Goal: Task Accomplishment & Management: Complete application form

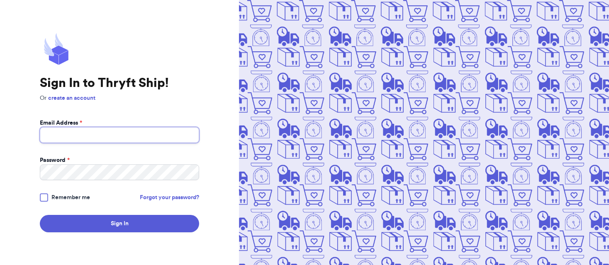
click at [133, 137] on input "Email Address *" at bounding box center [119, 135] width 159 height 16
click at [136, 137] on input "[PERSON_NAME][EMAIL_ADDRESS][PERSON_NAME]" at bounding box center [119, 135] width 159 height 16
type input "[PERSON_NAME][EMAIL_ADDRESS][PERSON_NAME][DOMAIN_NAME]"
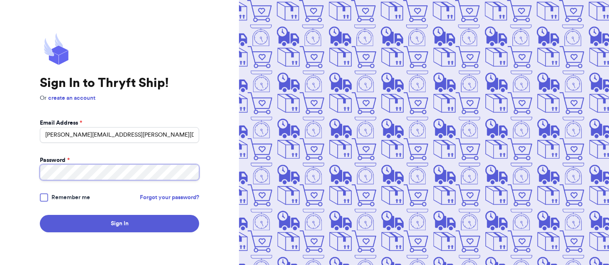
click at [40, 215] on button "Sign In" at bounding box center [119, 223] width 159 height 17
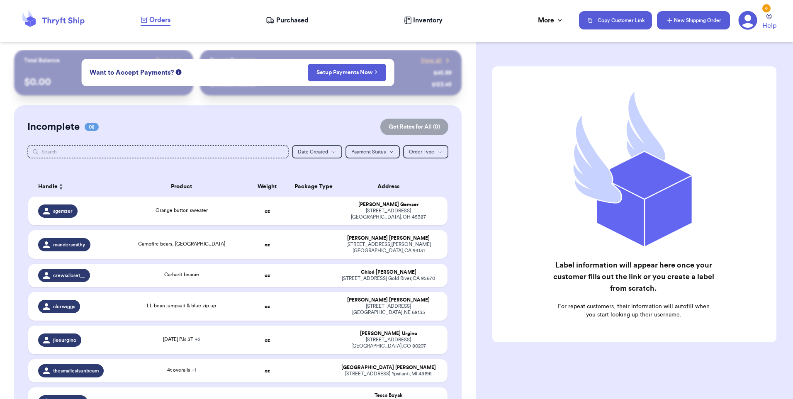
click at [608, 17] on button "New Shipping Order" at bounding box center [693, 20] width 73 height 18
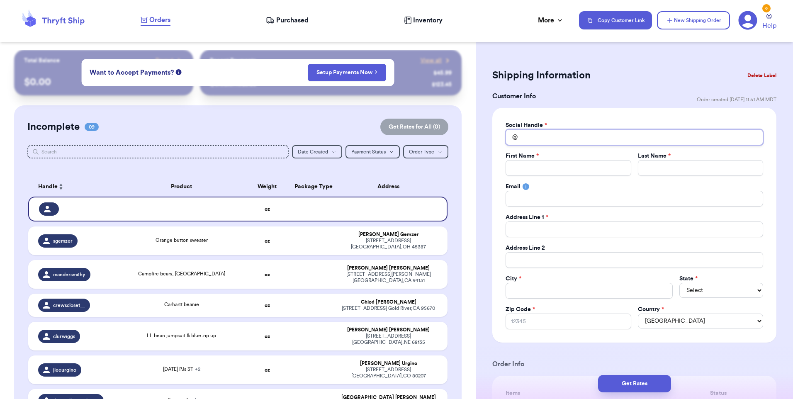
click at [533, 136] on input "Total Amount Paid" at bounding box center [633, 137] width 257 height 16
type input "l"
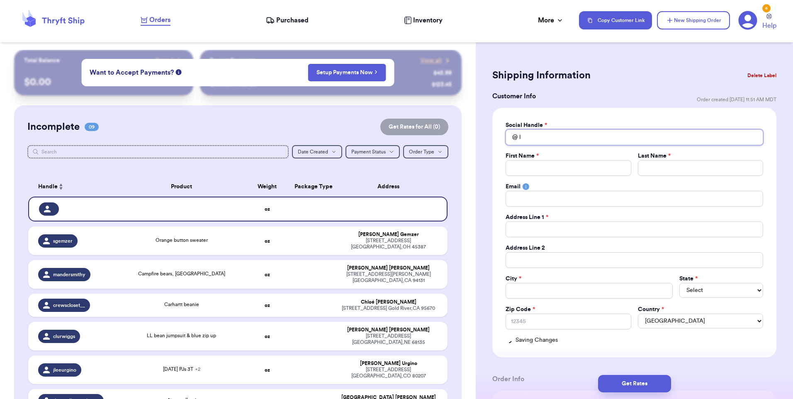
type input "la"
type input "[PERSON_NAME]"
type input "laur"
type input "laure"
type input "lauren"
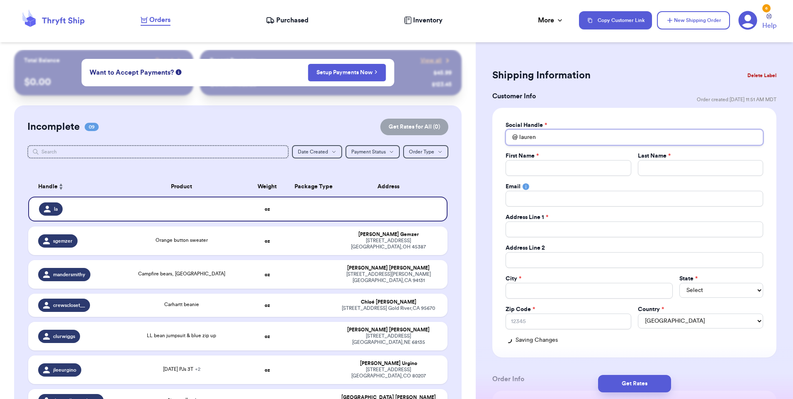
type input "laurens"
type input "laurenst"
type input "laurensth"
type input "laurensthr"
type input "laurensthri"
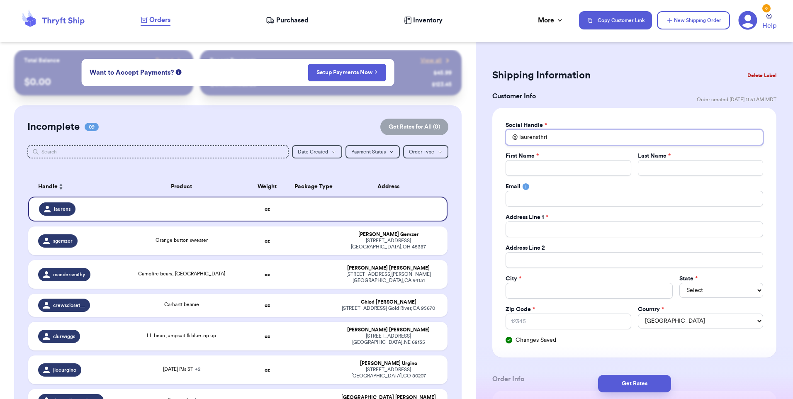
type input "laurensthrif"
type input "laurensthrift"
type input "laurensthriftl"
type input "laurensthriftlo"
type input "laurensthriftlou"
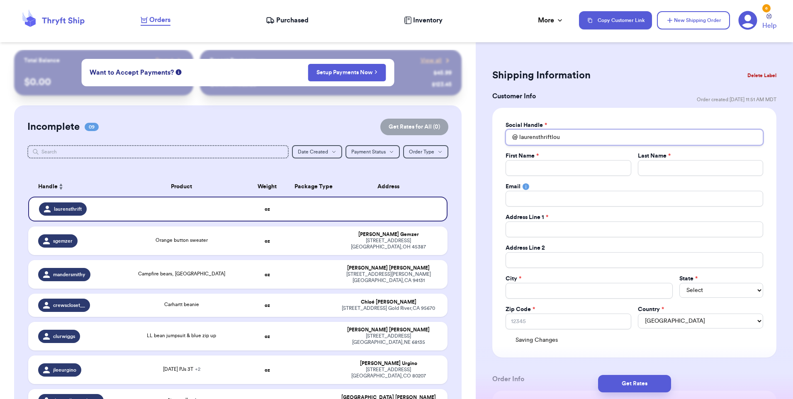
type input "laurensthriftloun"
type input "laurensthriftloung"
type input "laurensthriftlounge"
type input "L"
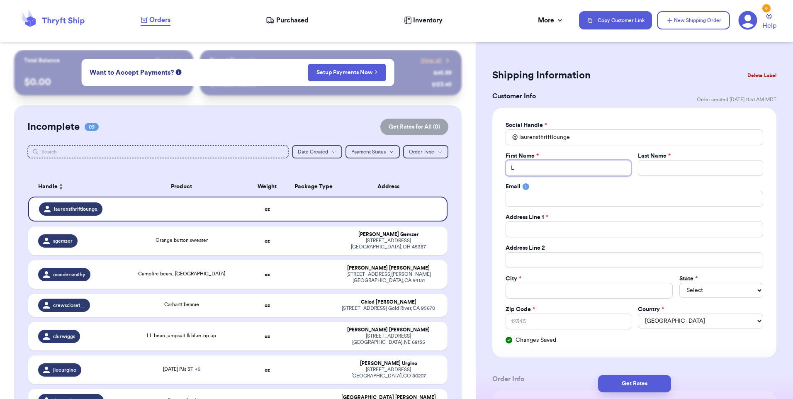
type input "La"
type input "[PERSON_NAME]"
type input "Laur"
type input "Laure"
type input "Lauren"
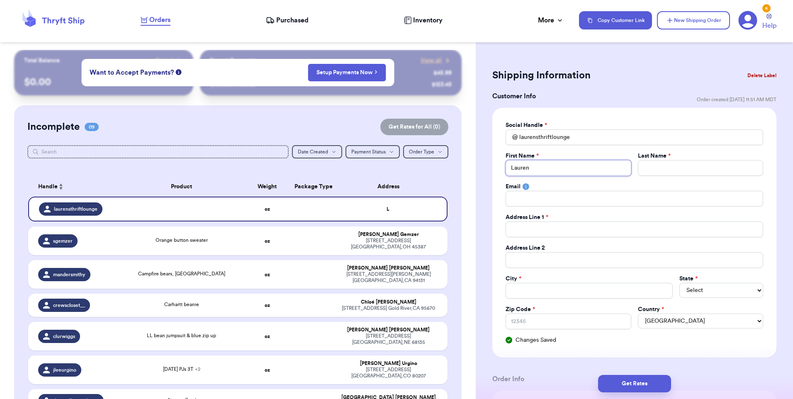
type input "Lauren"
type input "D"
type input "Di"
type input "Din"
type input "[PERSON_NAME]"
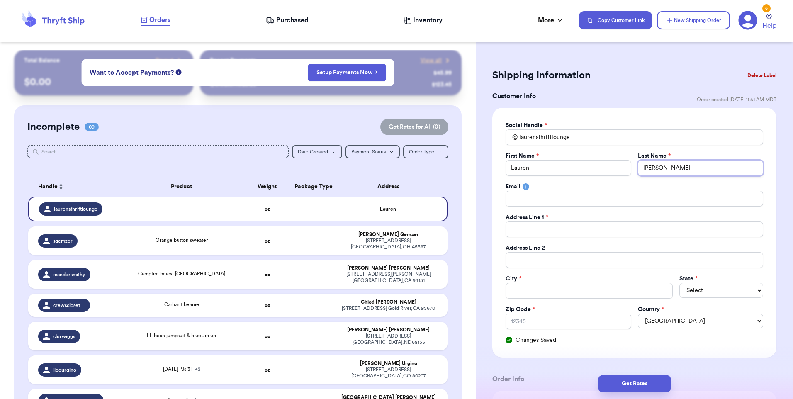
type input "Dinar"
type input "Dinard"
type input "[PERSON_NAME]"
type input "3"
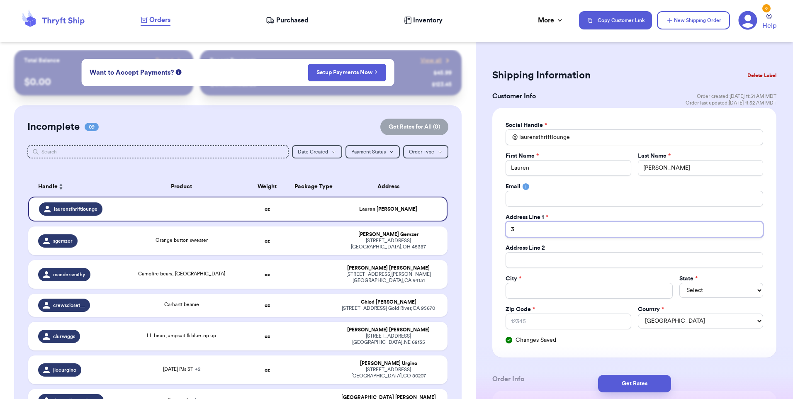
type input "35"
type input "357"
type input "357 M"
type input "357 Mu"
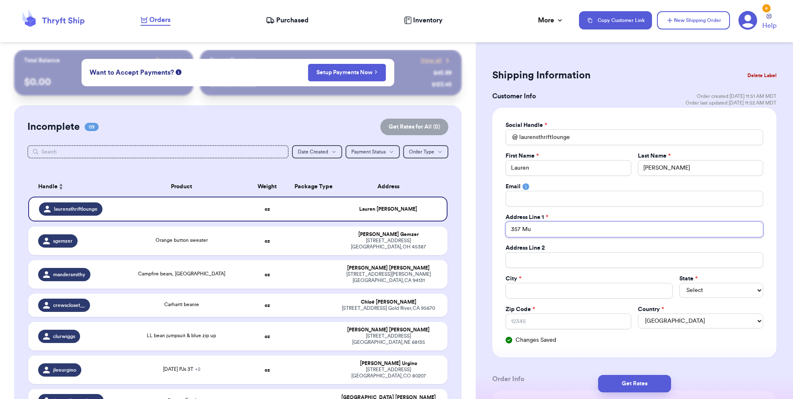
type input "357 Muc"
type input "357 Mucc"
type input "357 [PERSON_NAME]"
type input "357 Mucciar"
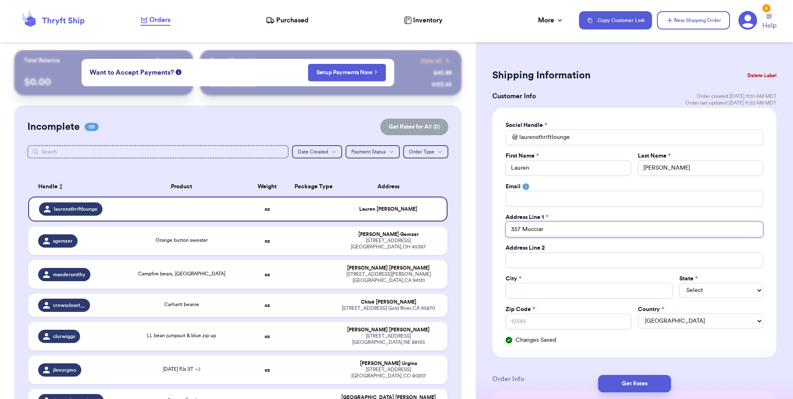
type input "357 Mucciaro"
type input "357 Mucciaron"
type input "357 [PERSON_NAME]"
type input "357 [PERSON_NAME] r"
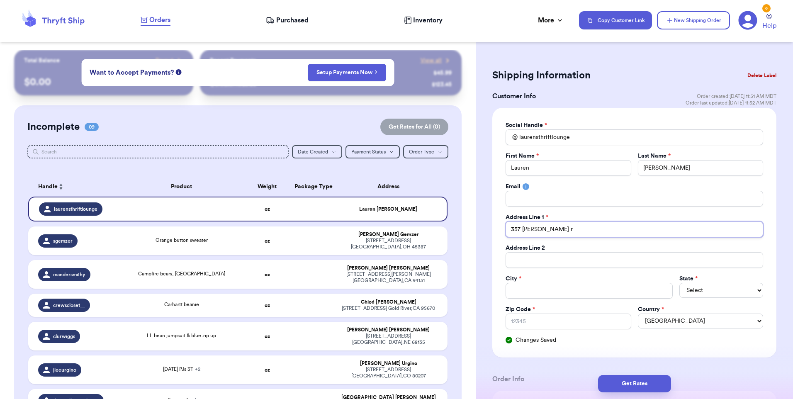
type input "[STREET_ADDRESS][PERSON_NAME]"
type input "F"
type input "Fr"
type input "Fra"
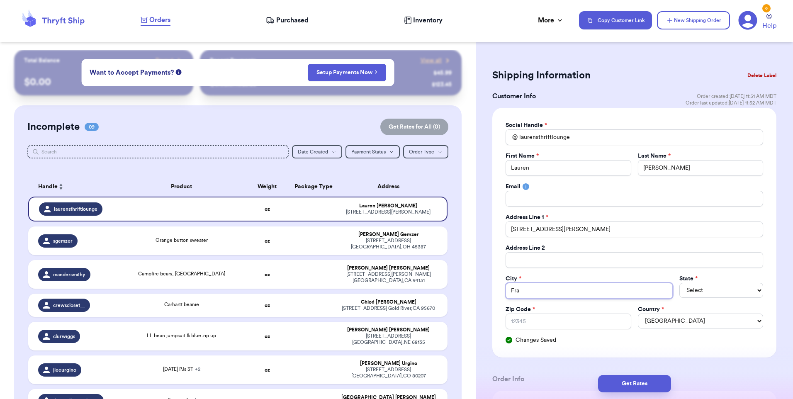
type input "[PERSON_NAME]"
type input "Frankli"
type input "Franklin"
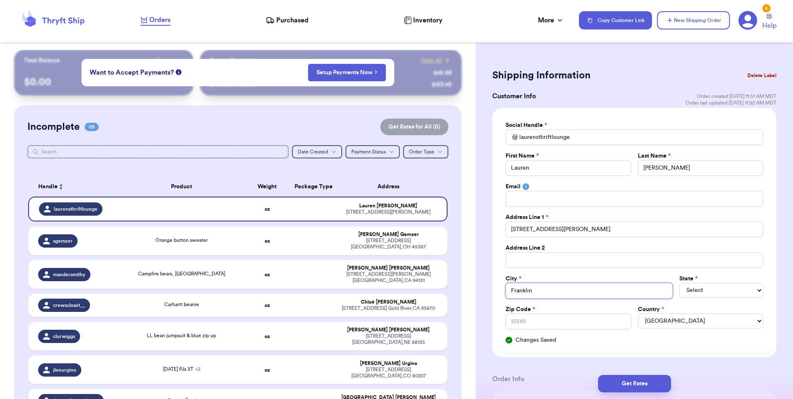
type input "Franklin"
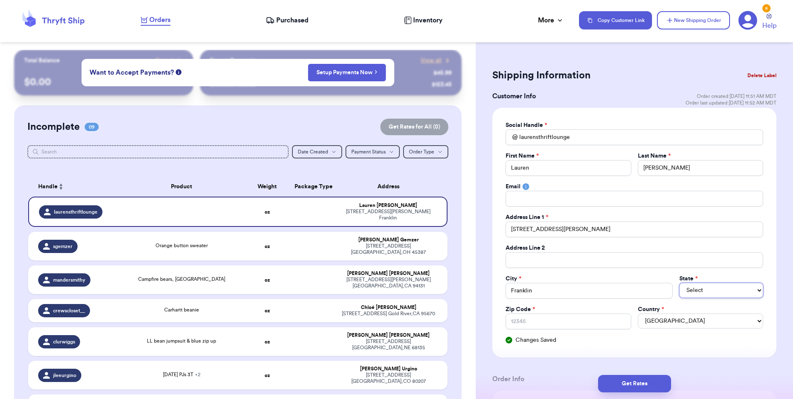
select select "ME"
select select "MA"
type input "0"
type input "02"
type input "020"
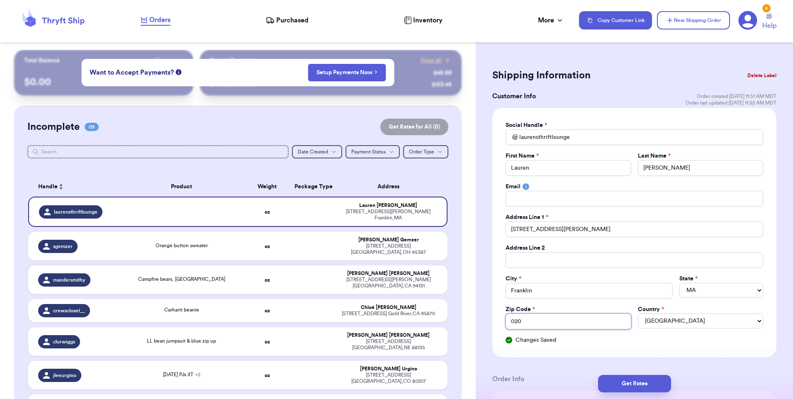
type input "0203"
type input "02038"
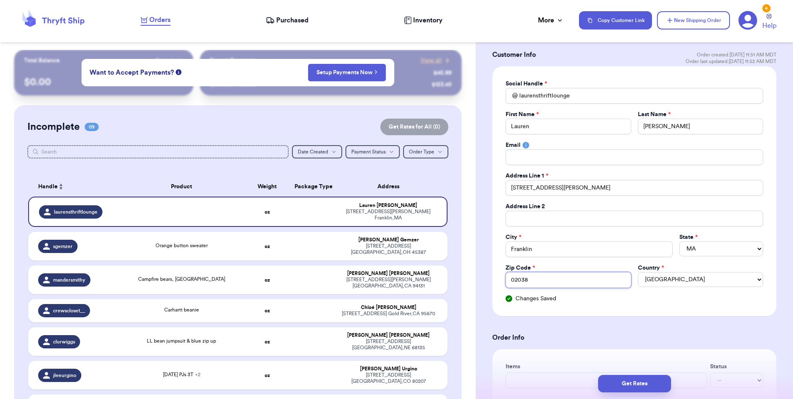
scroll to position [83, 0]
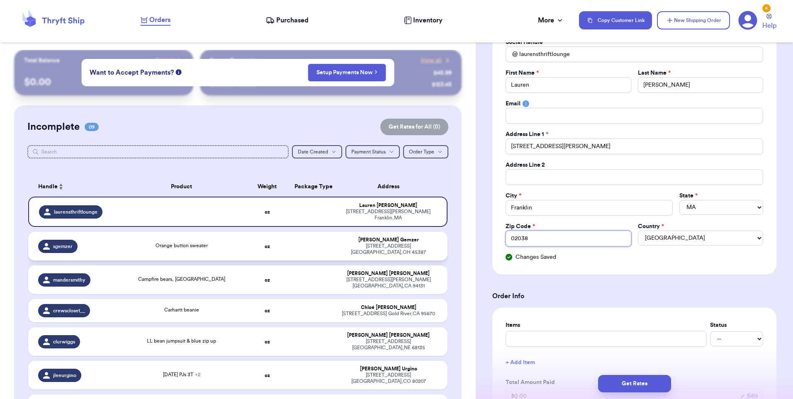
type input "02038"
click at [213, 242] on div "Orange button sweater" at bounding box center [182, 246] width 116 height 9
type input "Orange button sweater"
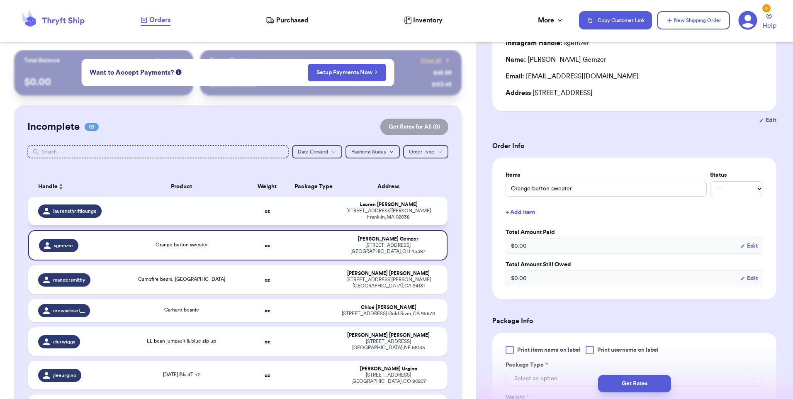
click at [211, 214] on td at bounding box center [182, 211] width 126 height 29
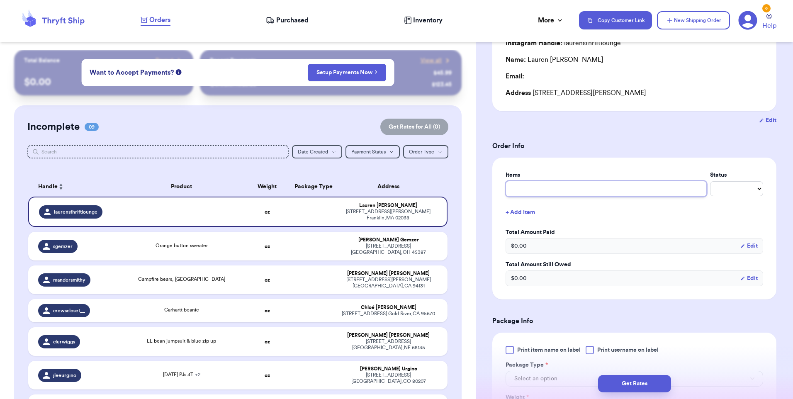
click at [540, 183] on input "text" at bounding box center [605, 189] width 201 height 16
type input "r"
type input "ra"
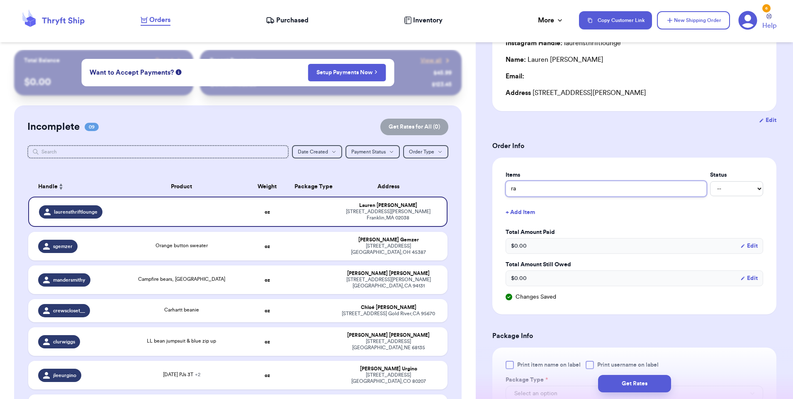
type input "rai"
type input "raib"
type input "raibo"
type input "raibow"
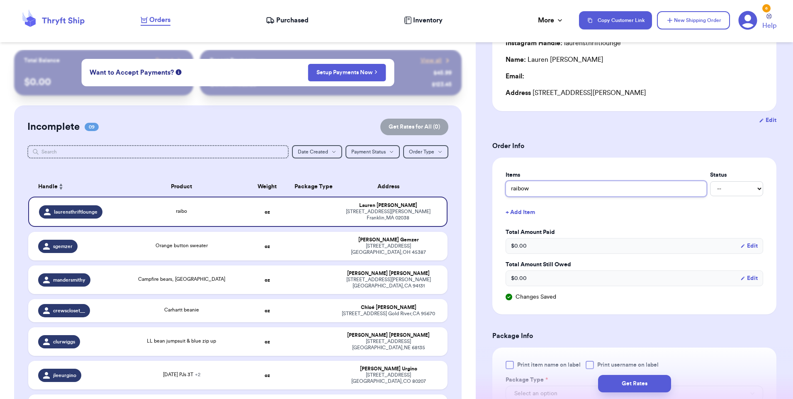
type input "raibow s"
type input "raibow st"
type input "raibow str"
type input "raibow stri"
type input "raibow strip"
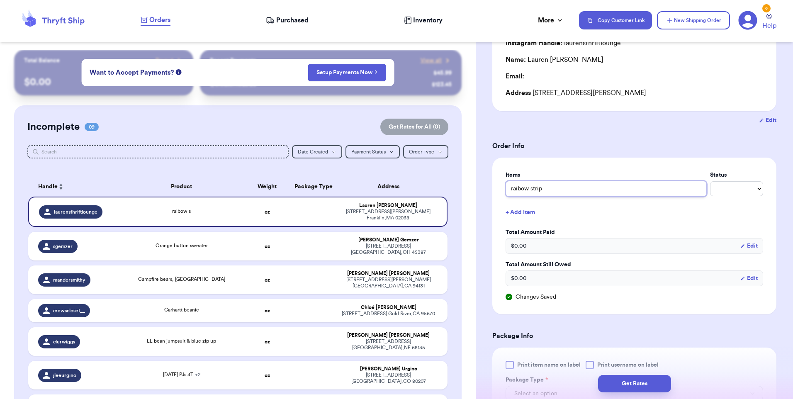
type input "raibow stripe"
type input "raibow striped"
type input "raibow striped l"
type input "raibow striped lo"
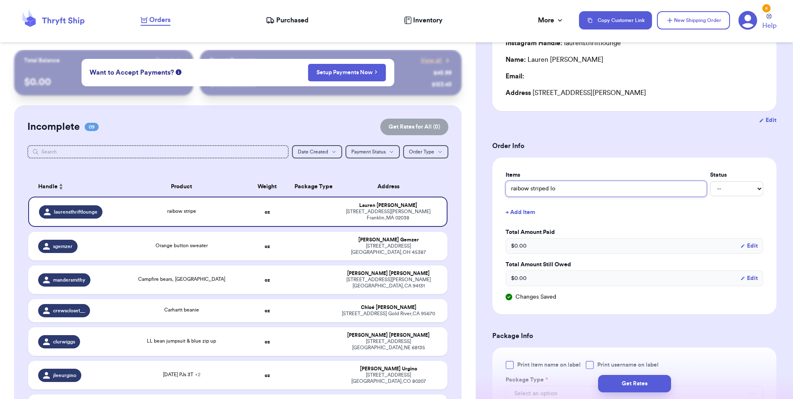
type input "raibow striped lon"
type input "raibow striped long"
type input "raibow striped long s"
type input "raibow striped [PERSON_NAME]"
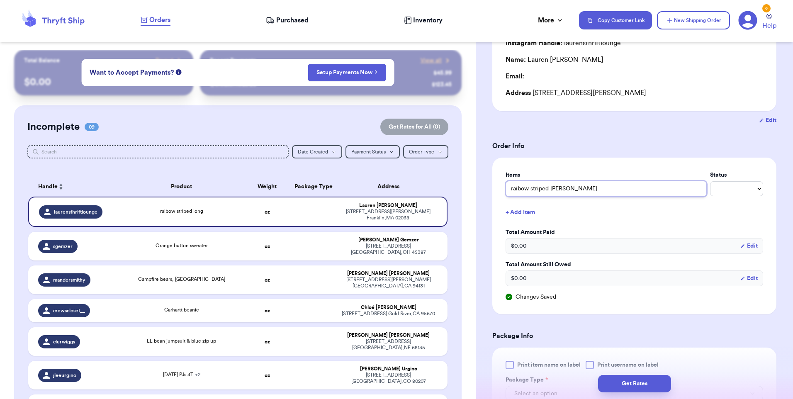
type input "raibow striped long sle"
type input "raibow striped long slee"
type input "raibow striped long sleev"
type input "raibow striped long sleeve"
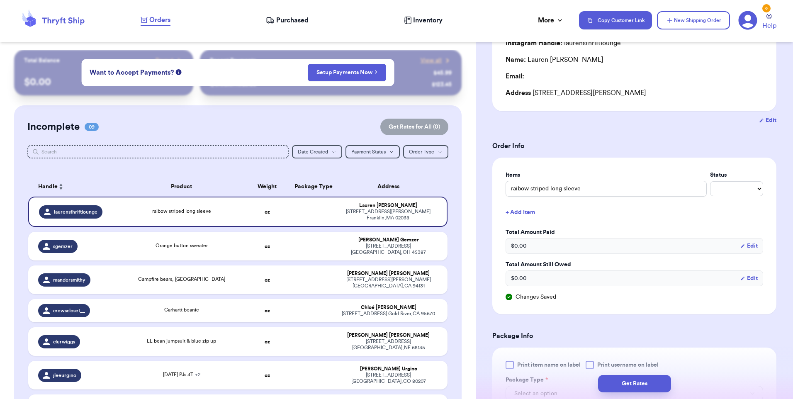
click at [595, 220] on button "+ Add Item" at bounding box center [634, 212] width 264 height 18
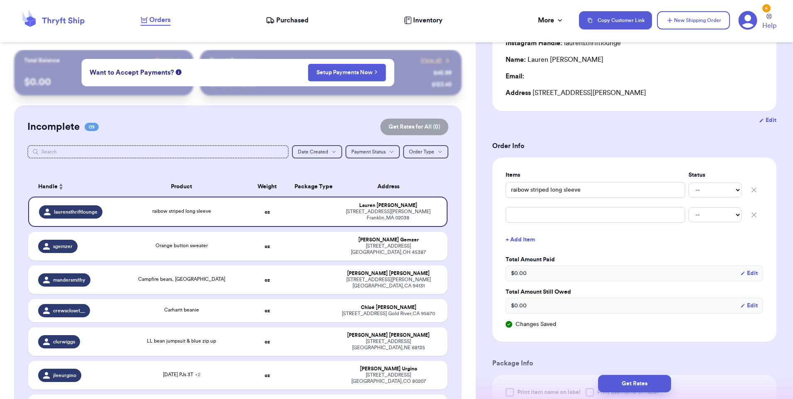
click at [608, 213] on icon "button" at bounding box center [754, 215] width 8 height 8
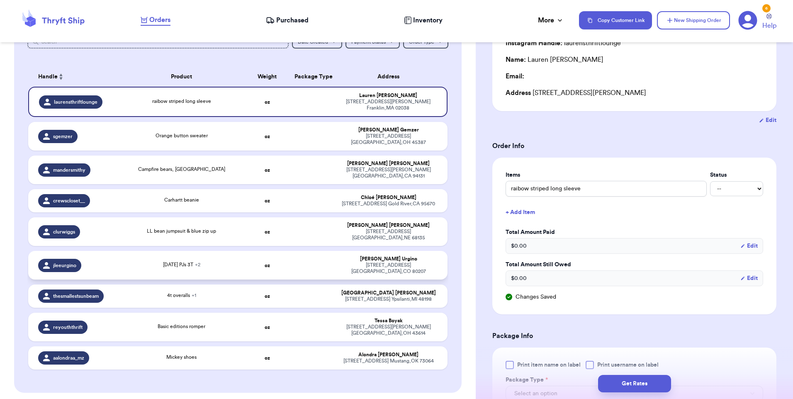
scroll to position [124, 0]
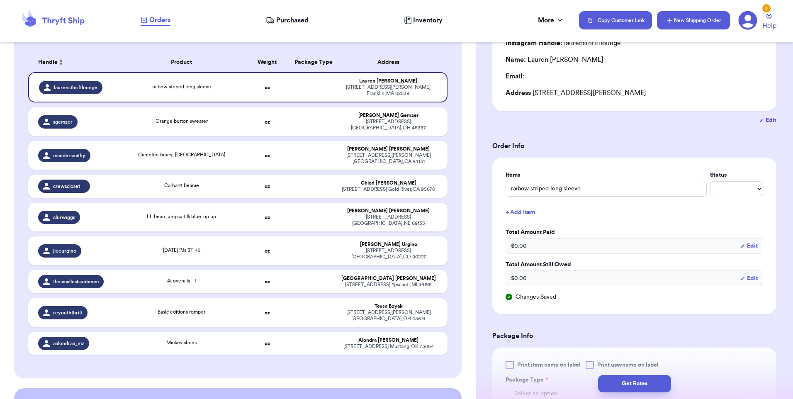
click at [608, 26] on button "New Shipping Order" at bounding box center [693, 20] width 73 height 18
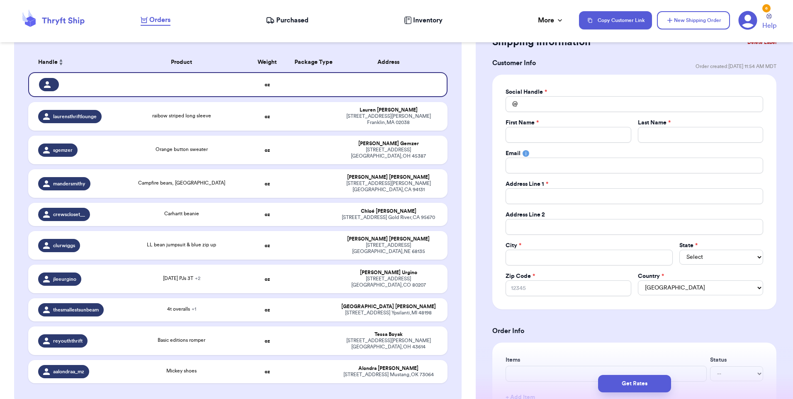
scroll to position [0, 0]
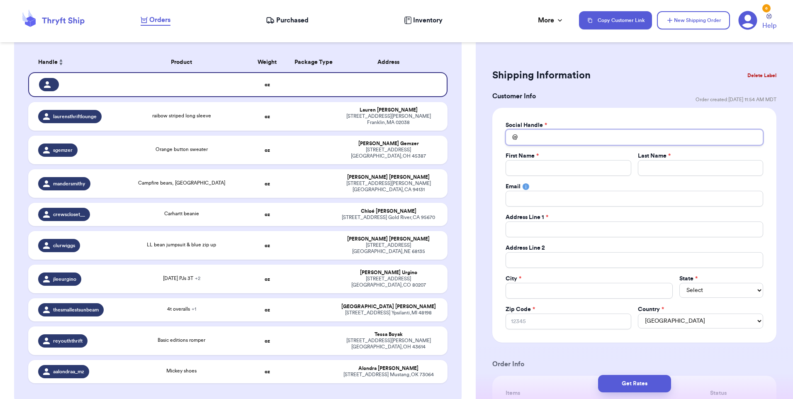
click at [568, 139] on input "Total Amount Paid" at bounding box center [633, 137] width 257 height 16
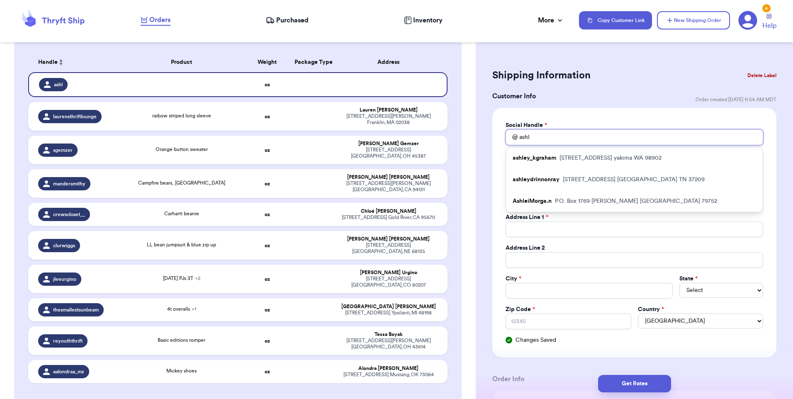
drag, startPoint x: 566, startPoint y: 136, endPoint x: 442, endPoint y: 130, distance: 124.5
click at [442, 130] on div "Customer Link New Order Total Balance Payout $ 0.00 Recent Payments View all @ …" at bounding box center [396, 199] width 793 height 399
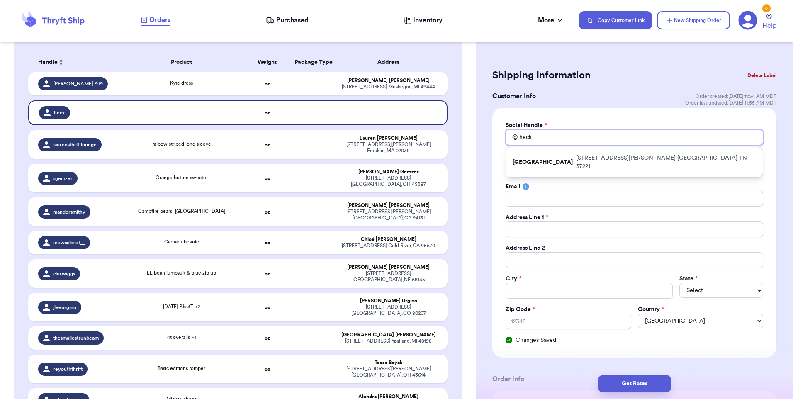
drag, startPoint x: 550, startPoint y: 141, endPoint x: 487, endPoint y: 138, distance: 63.5
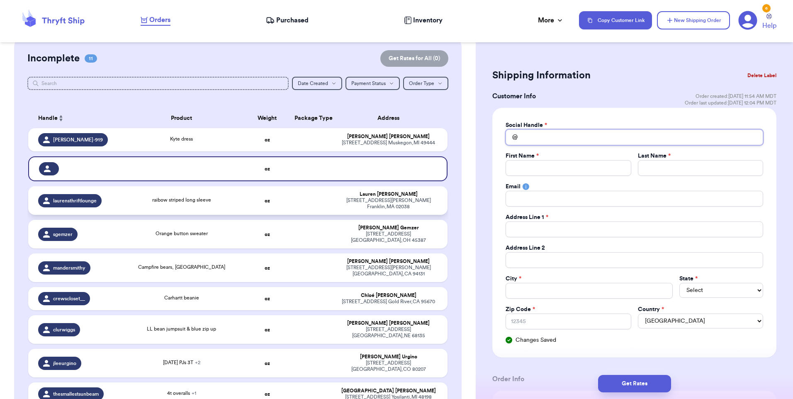
scroll to position [83, 0]
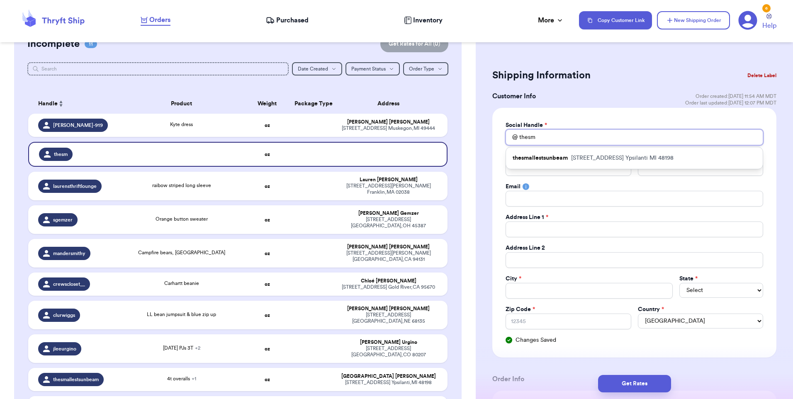
drag, startPoint x: 552, startPoint y: 138, endPoint x: 471, endPoint y: 128, distance: 81.5
click at [471, 128] on div "Customer Link New Order Total Balance Payout $ 0.00 Recent Payments View all @ …" at bounding box center [396, 199] width 793 height 399
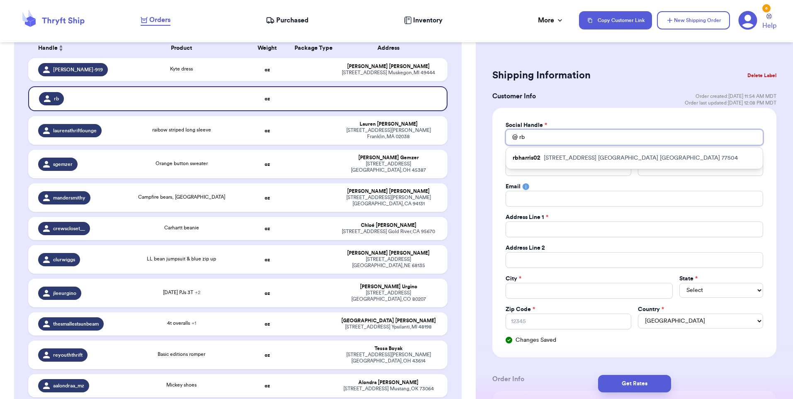
scroll to position [124, 0]
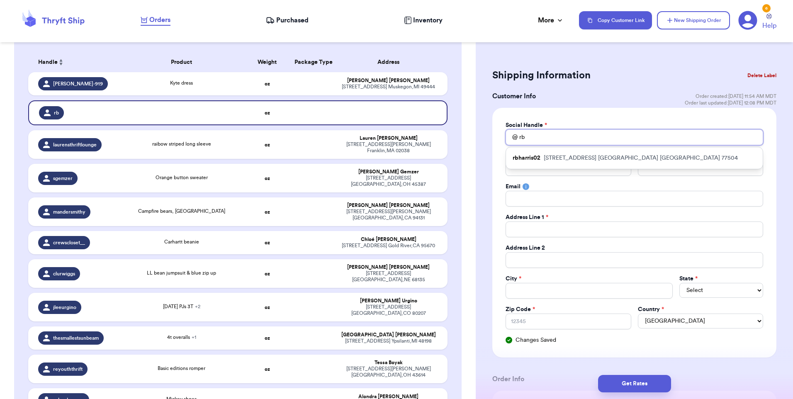
drag, startPoint x: 527, startPoint y: 137, endPoint x: 473, endPoint y: 133, distance: 54.5
click at [473, 133] on div "Customer Link New Order Total Balance Payout $ 0.00 Recent Payments View all @ …" at bounding box center [396, 199] width 793 height 399
drag, startPoint x: 547, startPoint y: 138, endPoint x: 465, endPoint y: 124, distance: 83.0
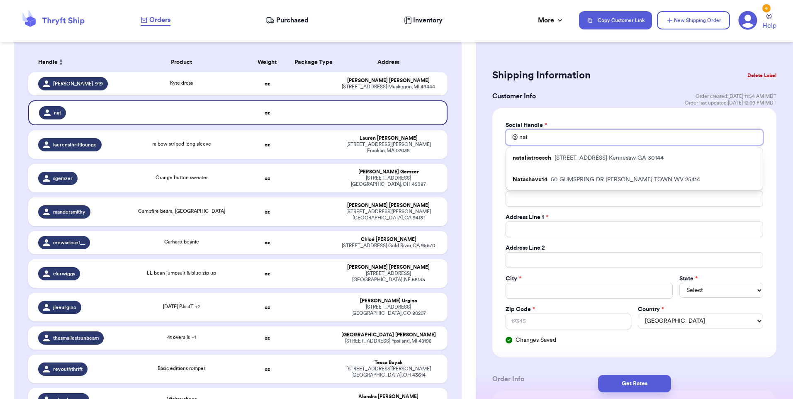
drag, startPoint x: 544, startPoint y: 133, endPoint x: 495, endPoint y: 132, distance: 48.9
click at [495, 132] on div "Social Handle * @ nat nataliatroesch [STREET_ADDRESS] Natashavu14 [STREET_ADDRE…" at bounding box center [634, 233] width 284 height 250
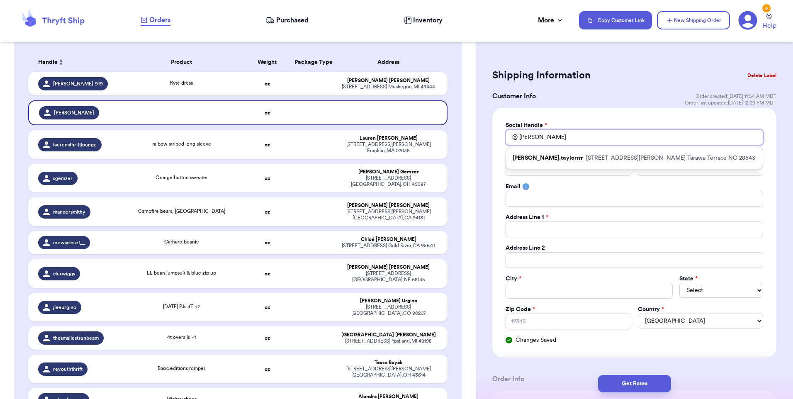
drag, startPoint x: 559, startPoint y: 138, endPoint x: 493, endPoint y: 141, distance: 66.0
click at [493, 141] on div "Social Handle * @ [PERSON_NAME] [PERSON_NAME].taylorrrr [STREET_ADDRESS][PERSON…" at bounding box center [634, 233] width 284 height 250
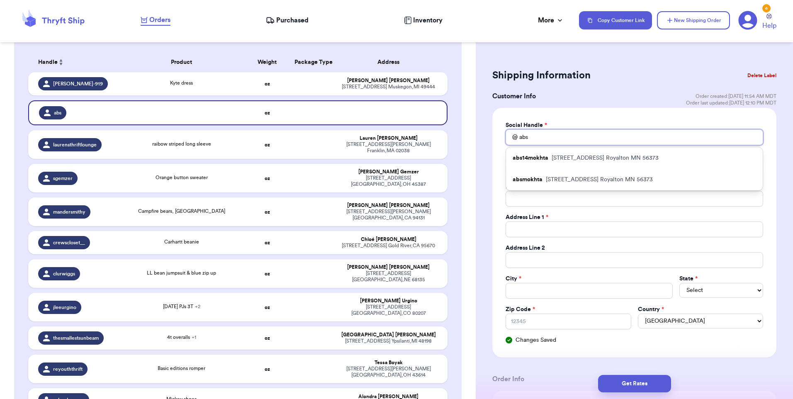
drag, startPoint x: 532, startPoint y: 134, endPoint x: 486, endPoint y: 129, distance: 45.9
drag, startPoint x: 527, startPoint y: 135, endPoint x: 490, endPoint y: 134, distance: 36.9
click at [493, 136] on div "Social Handle * @ pra prairiesthrift [GEOGRAPHIC_DATA] Prairiesthrift [GEOGRAPH…" at bounding box center [634, 233] width 284 height 250
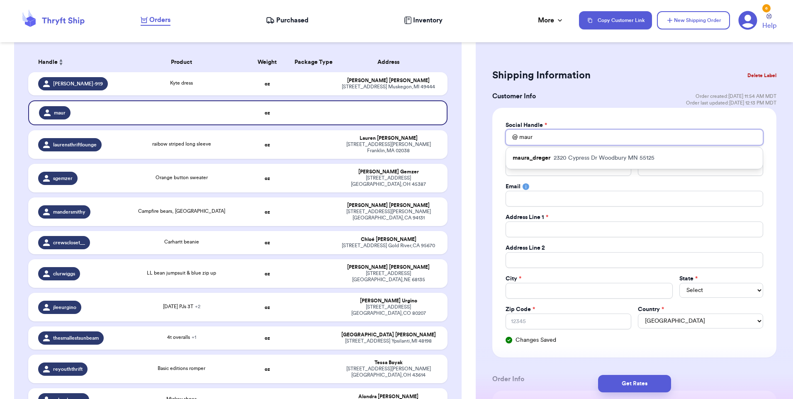
drag, startPoint x: 548, startPoint y: 138, endPoint x: 495, endPoint y: 136, distance: 53.1
click at [495, 136] on div "Social Handle * @ maur maura_dreger [STREET_ADDRESS][PERSON_NAME] First Name * …" at bounding box center [634, 233] width 284 height 250
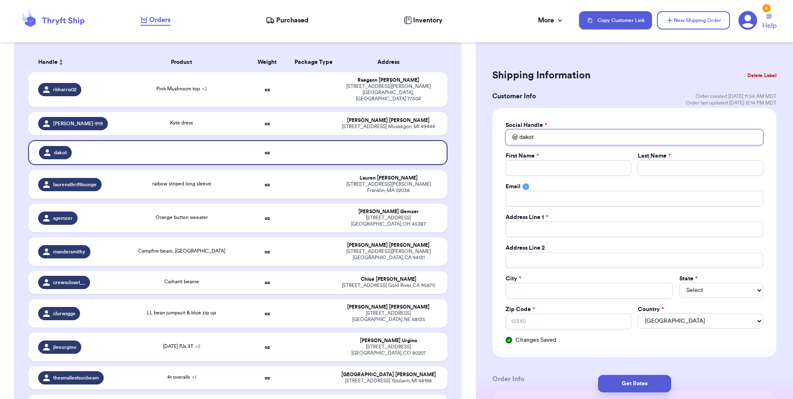
drag, startPoint x: 553, startPoint y: 138, endPoint x: 466, endPoint y: 132, distance: 86.8
click at [466, 132] on div "Customer Link New Order Total Balance Payout $ 0.00 Recent Payments View all @ …" at bounding box center [396, 199] width 793 height 399
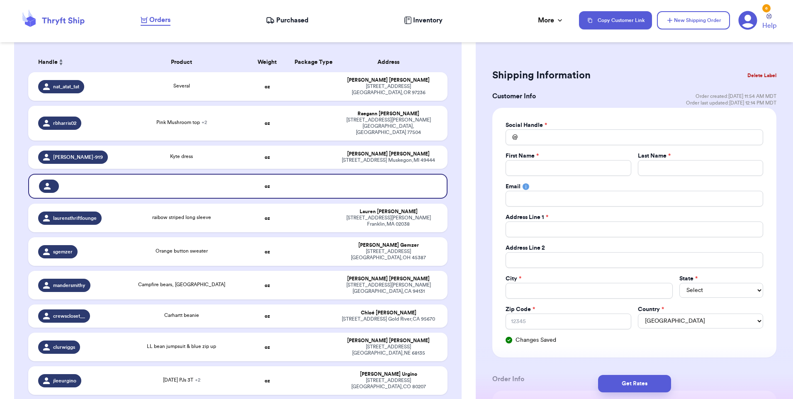
click at [3, 199] on div "Customer Link New Order Total Balance Payout $ 0.00 Recent Payments View all @ …" at bounding box center [238, 282] width 476 height 715
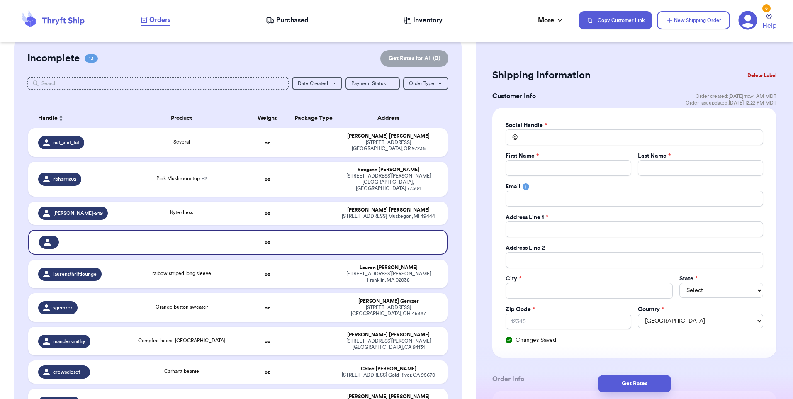
scroll to position [83, 0]
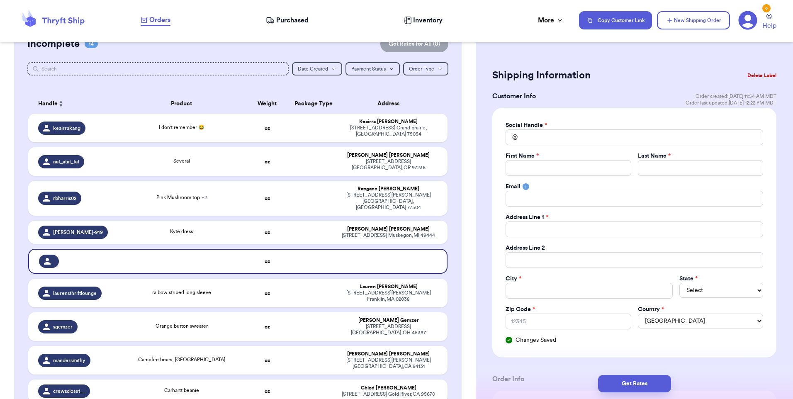
click at [608, 77] on button "Delete Label" at bounding box center [762, 75] width 36 height 18
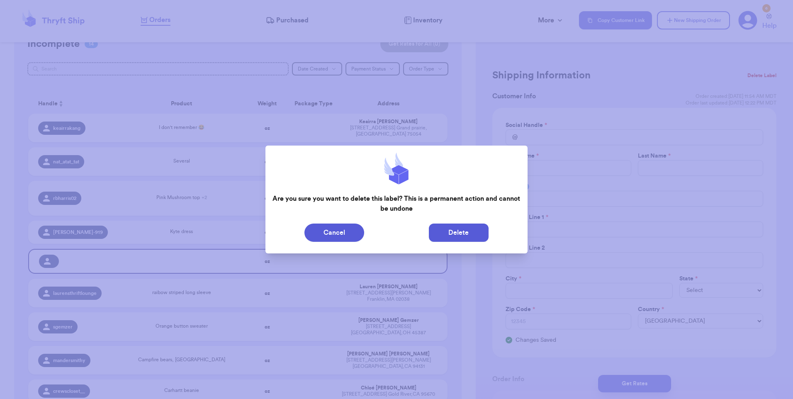
click at [481, 233] on button "Delete" at bounding box center [459, 232] width 60 height 18
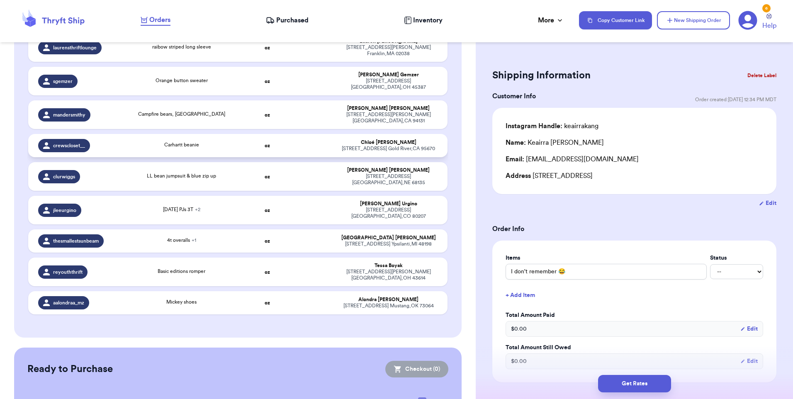
scroll to position [327, 0]
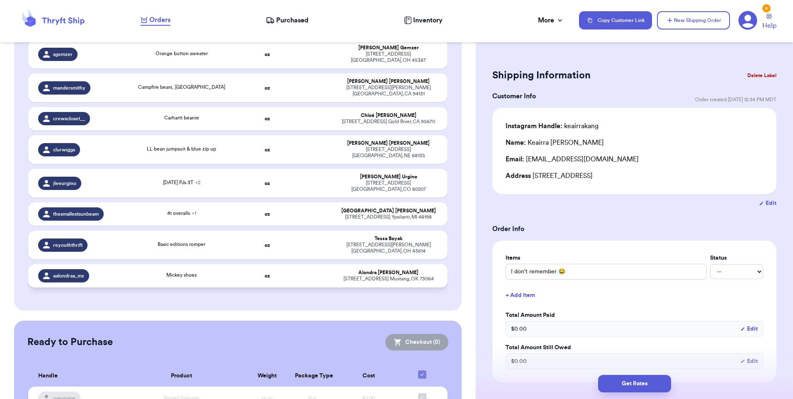
drag, startPoint x: 328, startPoint y: 231, endPoint x: 318, endPoint y: 234, distance: 11.0
click at [318, 264] on td at bounding box center [311, 275] width 45 height 23
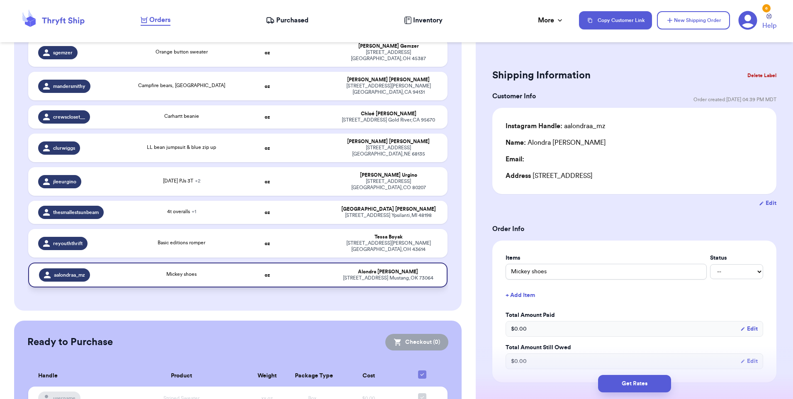
scroll to position [320, 0]
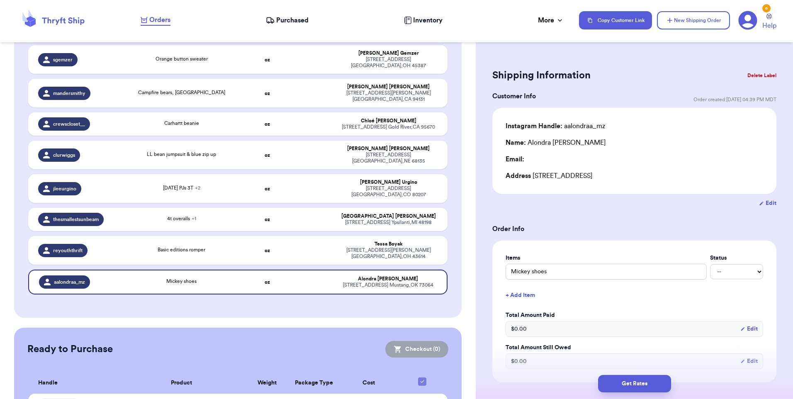
click at [608, 76] on button "Delete Label" at bounding box center [762, 75] width 36 height 18
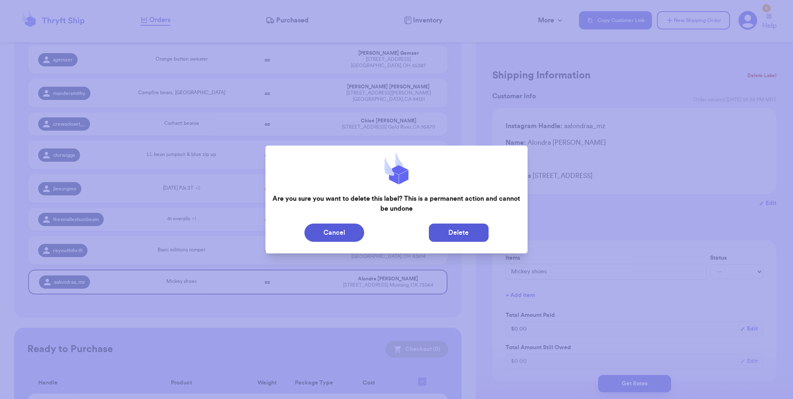
click at [471, 235] on button "Delete" at bounding box center [459, 232] width 60 height 18
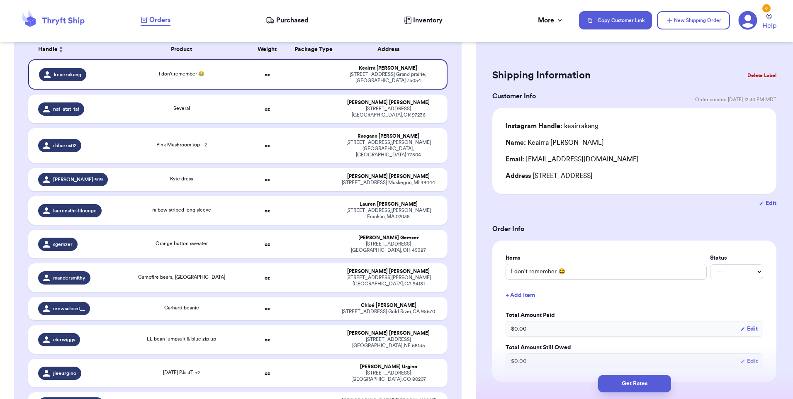
scroll to position [133, 0]
